Goal: Information Seeking & Learning: Compare options

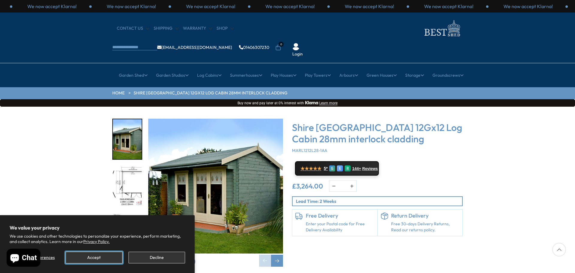
click at [80, 257] on button "Accept" at bounding box center [94, 257] width 57 height 12
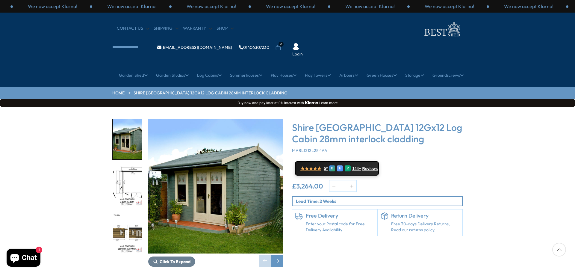
click at [131, 166] on img "2 / 18" at bounding box center [127, 186] width 29 height 40
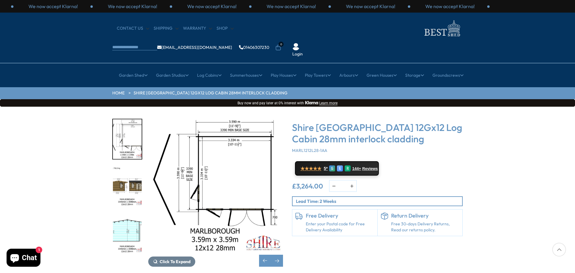
click at [132, 171] on img "3 / 18" at bounding box center [127, 186] width 29 height 40
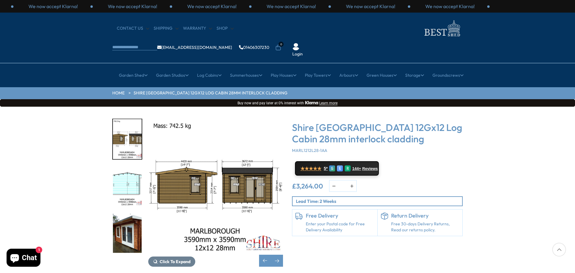
click at [132, 171] on img "4 / 18" at bounding box center [127, 186] width 29 height 40
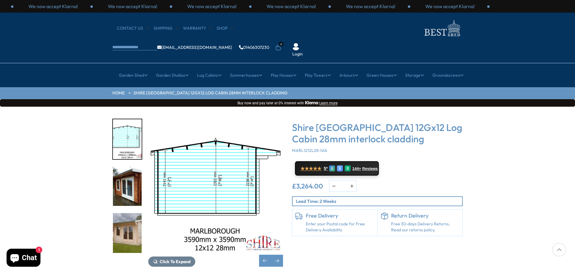
click at [132, 171] on img "5 / 18" at bounding box center [127, 186] width 29 height 40
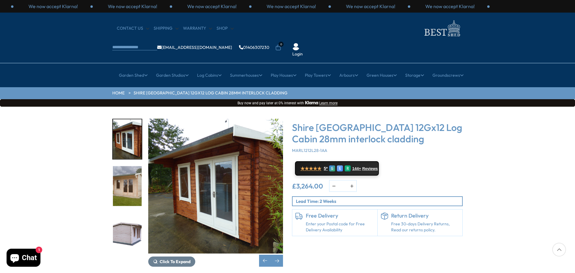
click at [132, 171] on img "6 / 18" at bounding box center [127, 186] width 29 height 40
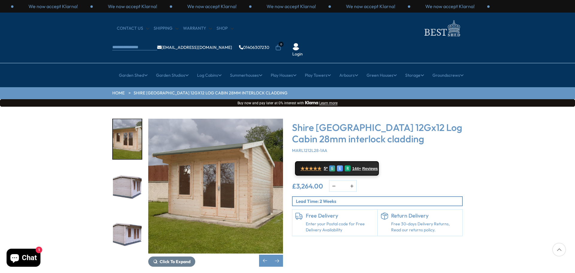
click at [132, 171] on img "7 / 18" at bounding box center [127, 186] width 29 height 40
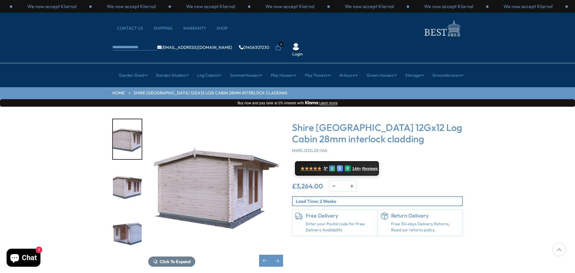
click at [132, 171] on img "8 / 18" at bounding box center [127, 186] width 29 height 40
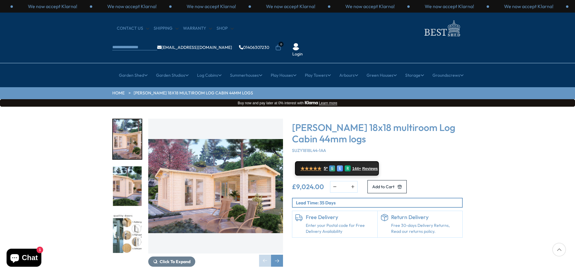
click at [131, 167] on img "2 / 7" at bounding box center [127, 186] width 29 height 40
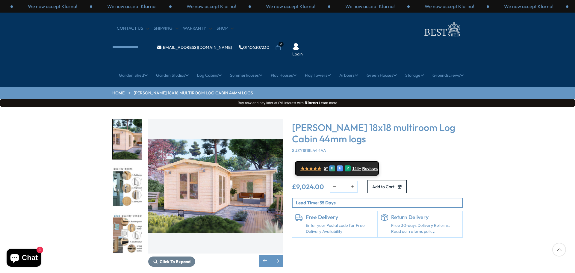
click at [133, 175] on img "3 / 7" at bounding box center [127, 186] width 29 height 40
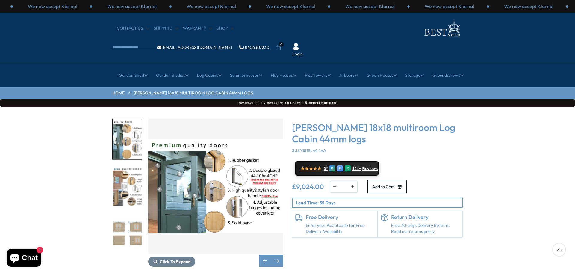
click at [133, 174] on img "4 / 7" at bounding box center [127, 186] width 29 height 40
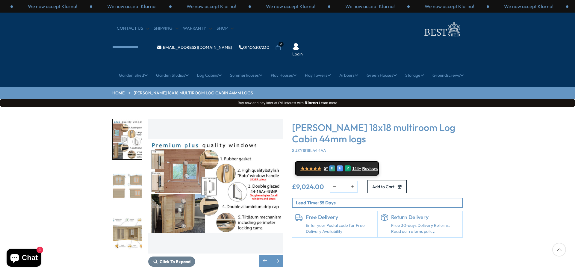
click at [133, 174] on img "5 / 7" at bounding box center [127, 186] width 29 height 40
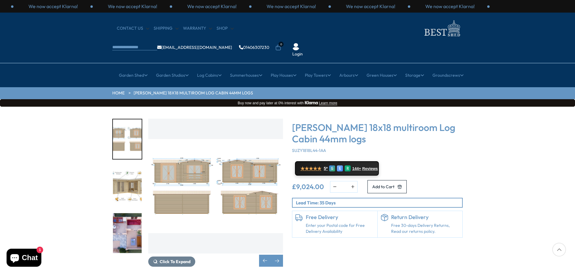
click at [133, 174] on img "6 / 7" at bounding box center [127, 186] width 29 height 40
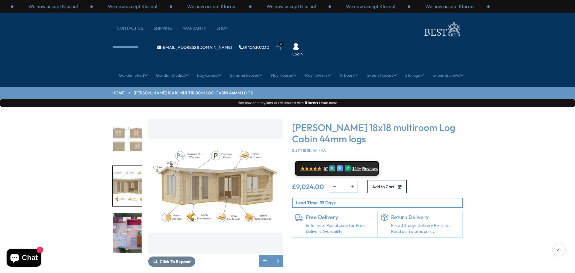
click at [135, 213] on img "7 / 7" at bounding box center [127, 233] width 29 height 40
